Goal: Find specific page/section: Find specific page/section

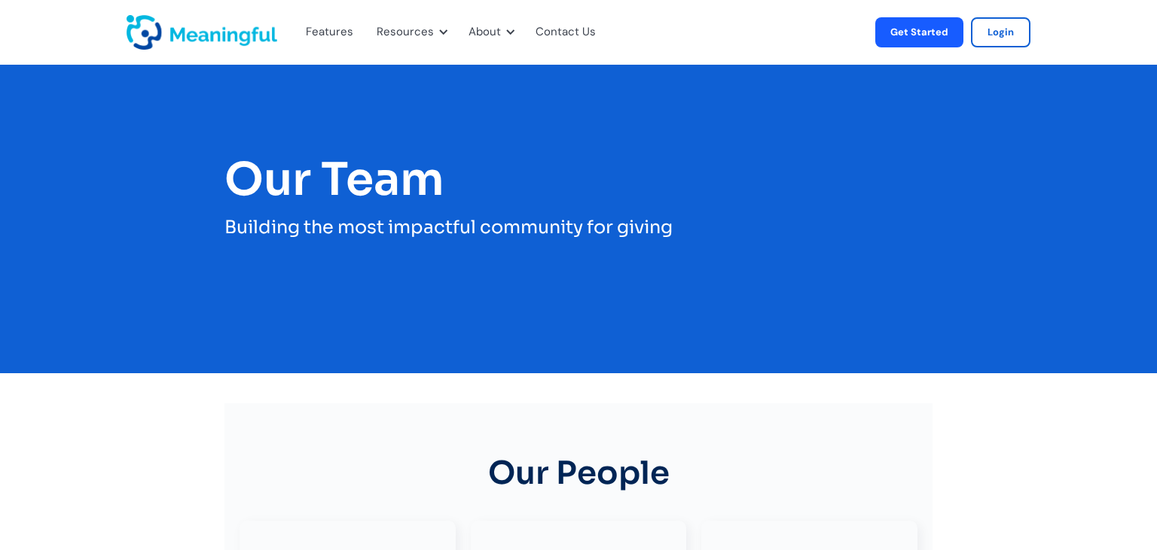
click at [234, 32] on img "home" at bounding box center [201, 32] width 151 height 35
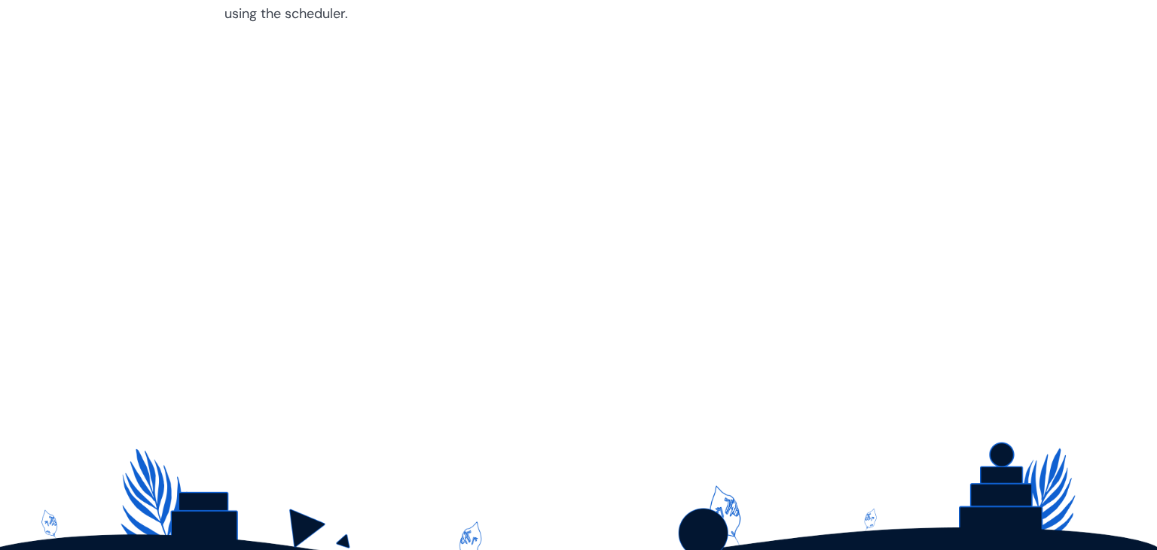
scroll to position [4217, 0]
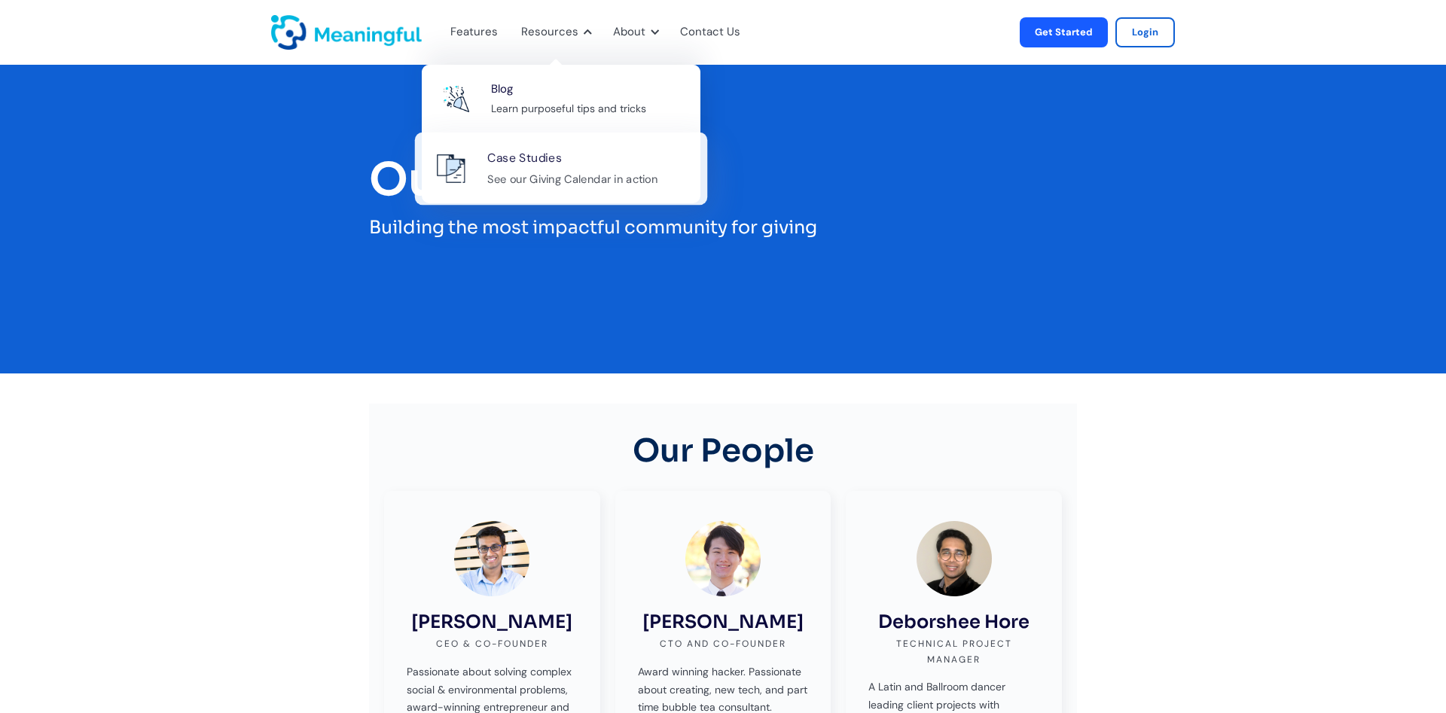
click at [547, 181] on div "See our Giving Calendar in action" at bounding box center [572, 178] width 170 height 19
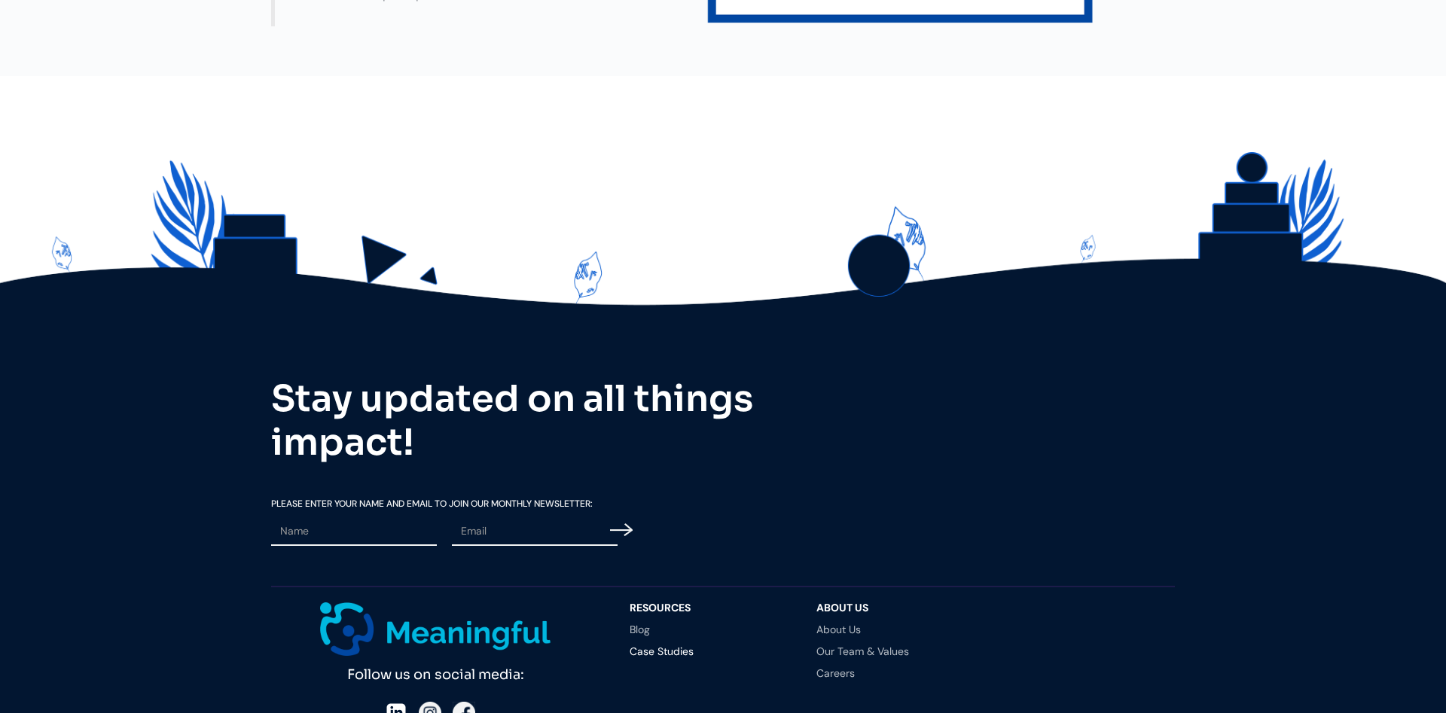
scroll to position [1081, 0]
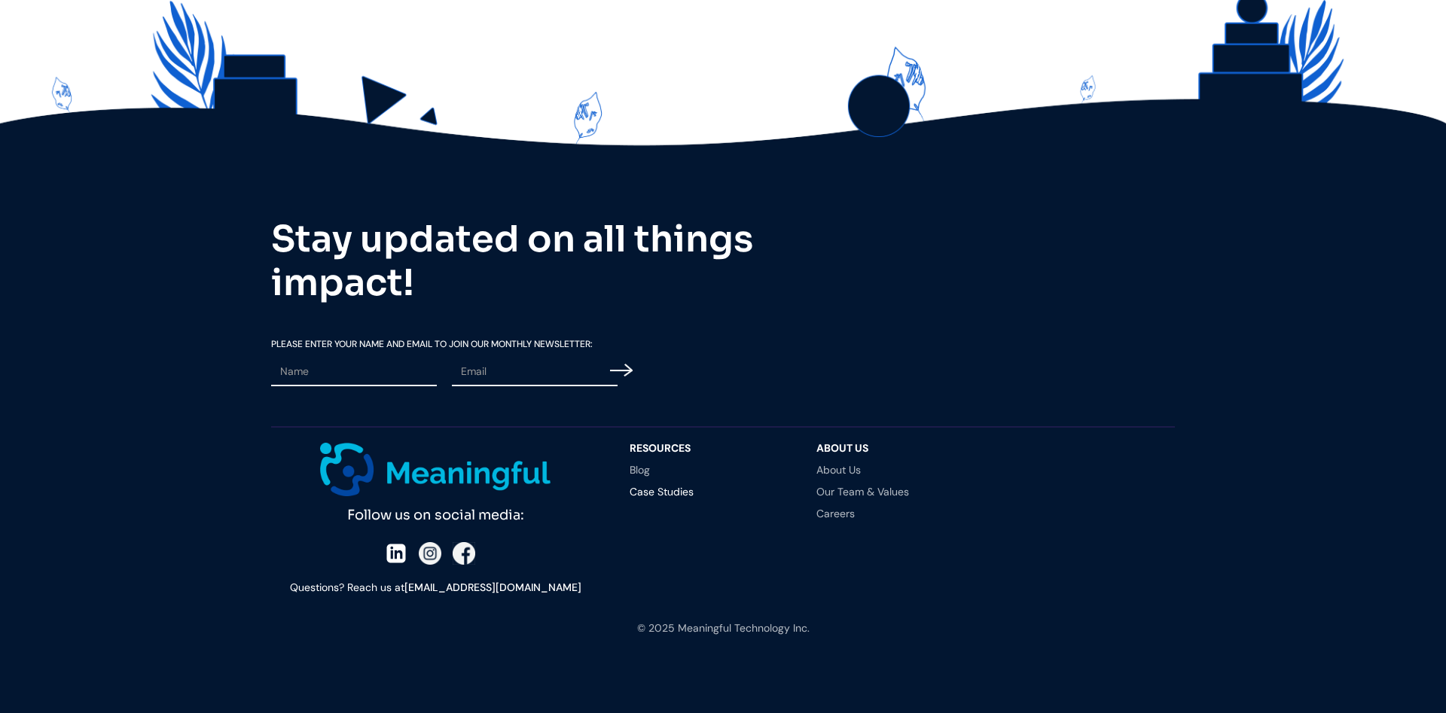
click at [637, 493] on link "Case Studies" at bounding box center [707, 491] width 157 height 11
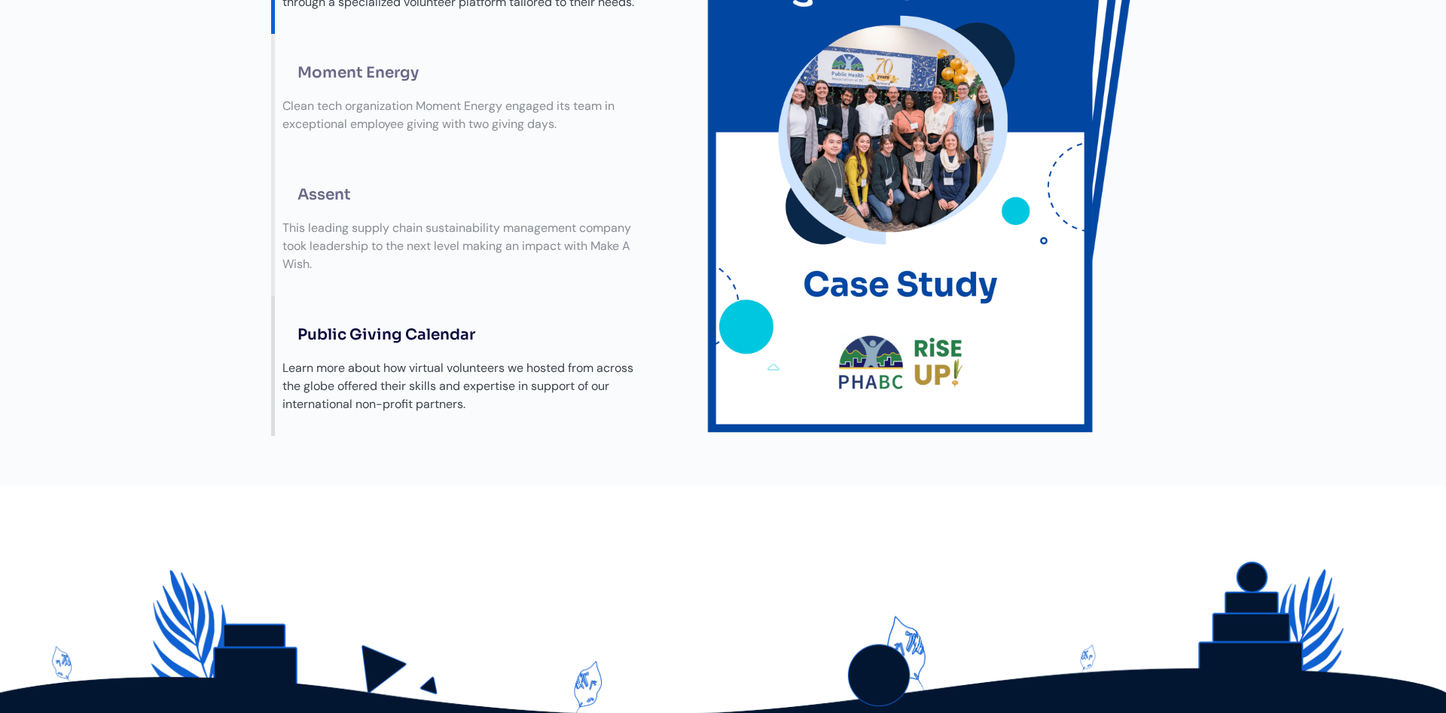
scroll to position [538, 0]
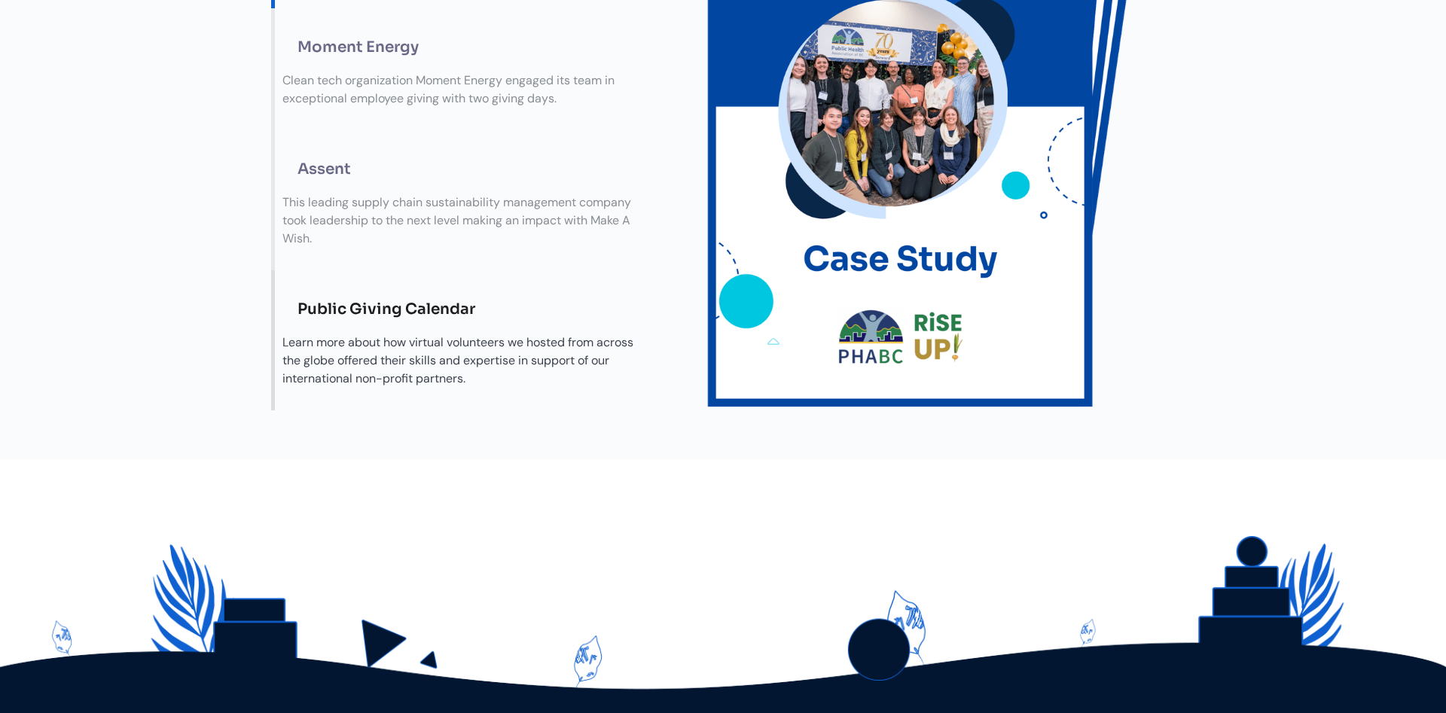
click at [370, 311] on div "Public Giving Calendar" at bounding box center [471, 309] width 379 height 33
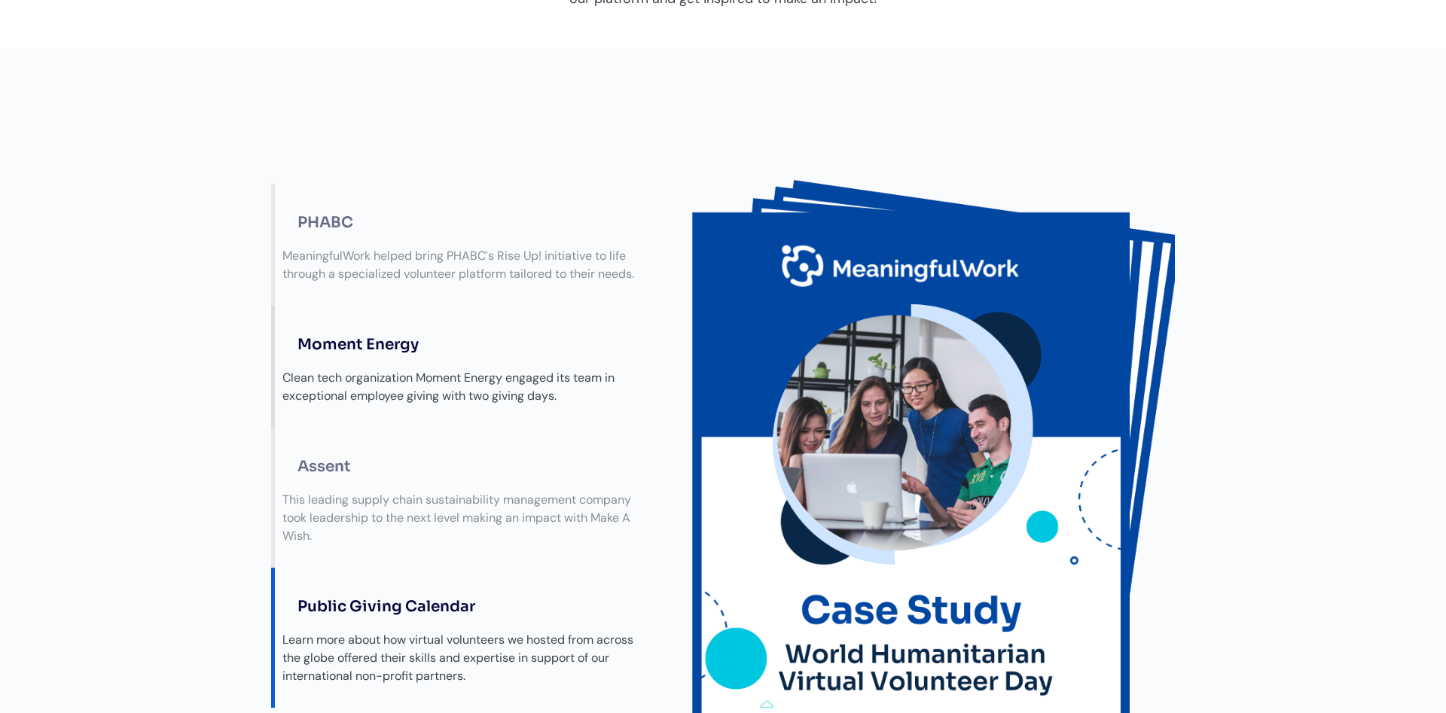
scroll to position [0, 0]
